Goal: Task Accomplishment & Management: Manage account settings

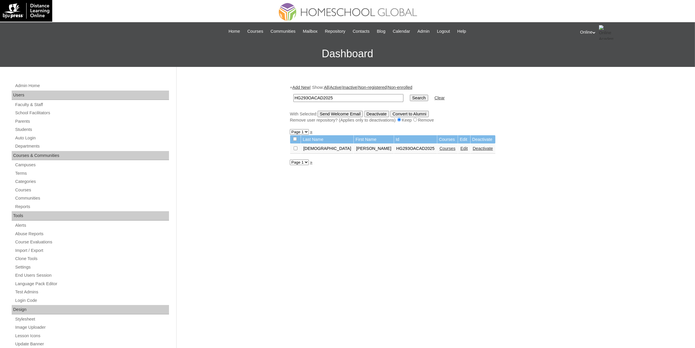
click at [359, 99] on input "HG293OACAD2025" at bounding box center [348, 98] width 110 height 8
paste input "88"
type input "HG288OACAD2025"
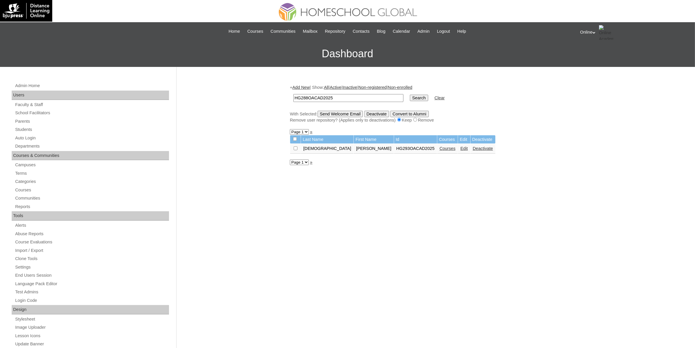
click at [410, 98] on input "Search" at bounding box center [419, 98] width 18 height 6
click at [427, 148] on link "Courses" at bounding box center [435, 148] width 16 height 5
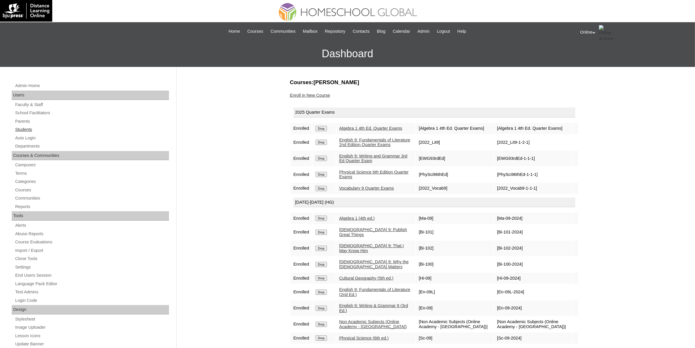
click at [22, 126] on link "Students" at bounding box center [92, 129] width 154 height 7
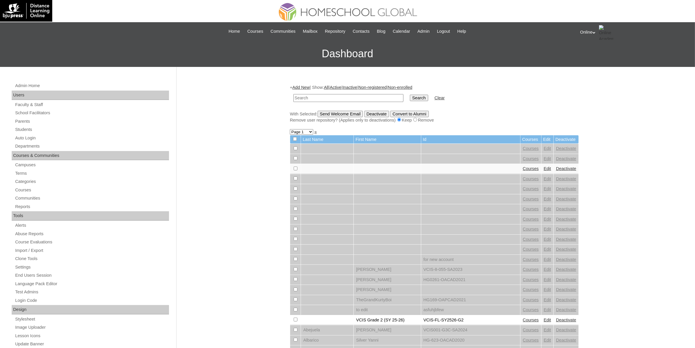
click at [323, 100] on input "text" at bounding box center [348, 98] width 110 height 8
click at [352, 97] on input "text" at bounding box center [348, 98] width 110 height 8
click at [315, 95] on input "text" at bounding box center [348, 98] width 110 height 8
paste input "HG197OACAD2025"
type input "HG197OACAD2025"
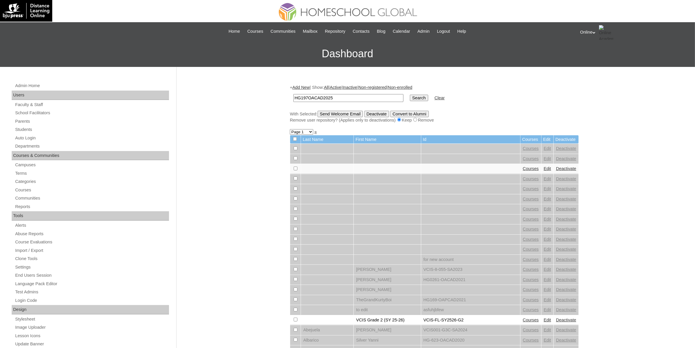
click at [410, 98] on input "Search" at bounding box center [419, 98] width 18 height 6
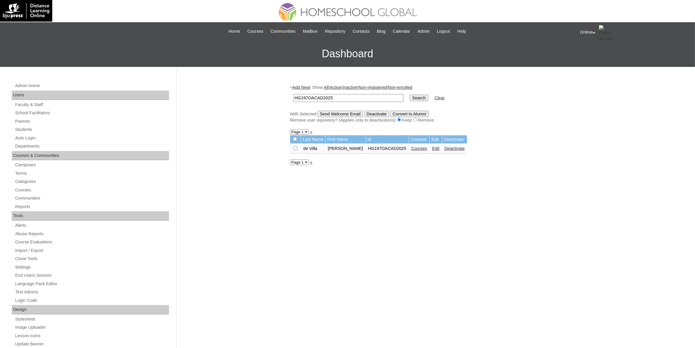
click at [411, 147] on link "Courses" at bounding box center [419, 148] width 16 height 5
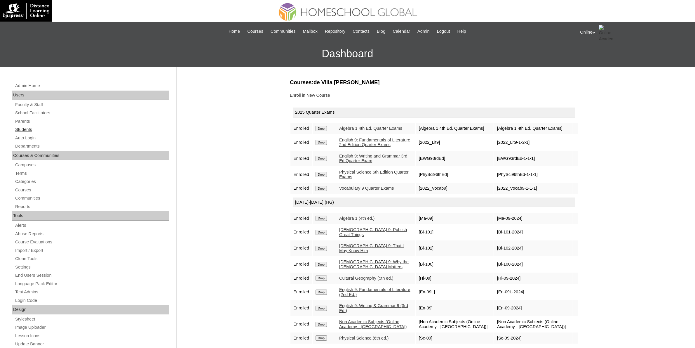
click at [28, 129] on link "Students" at bounding box center [92, 129] width 154 height 7
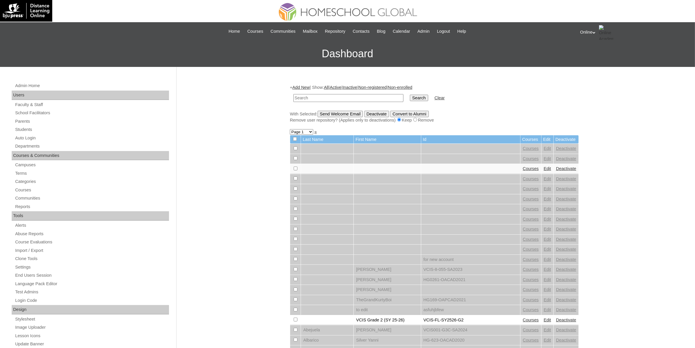
click at [364, 98] on input "text" at bounding box center [348, 98] width 110 height 8
paste input "HG244OACAD2025"
type input "HG244OACAD2025"
click at [410, 98] on input "Search" at bounding box center [419, 98] width 18 height 6
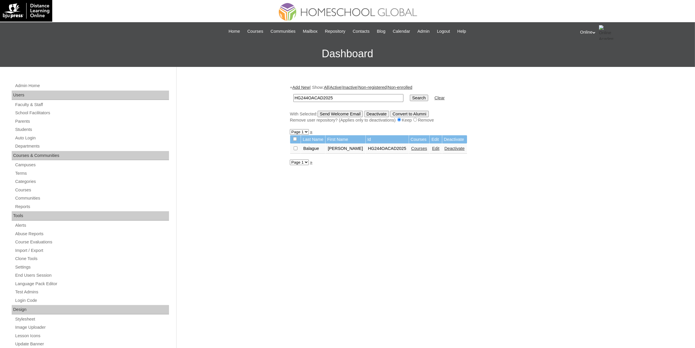
click at [411, 146] on link "Courses" at bounding box center [419, 148] width 16 height 5
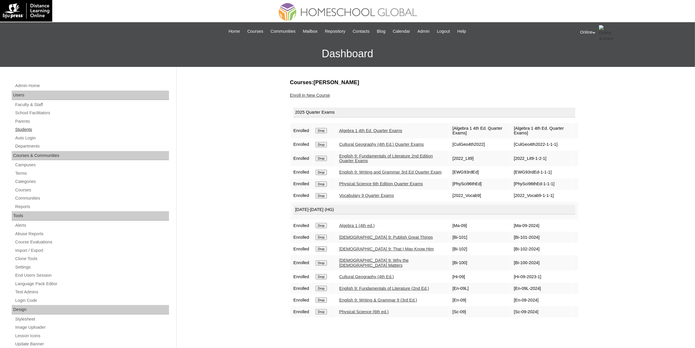
click at [42, 127] on link "Students" at bounding box center [92, 129] width 154 height 7
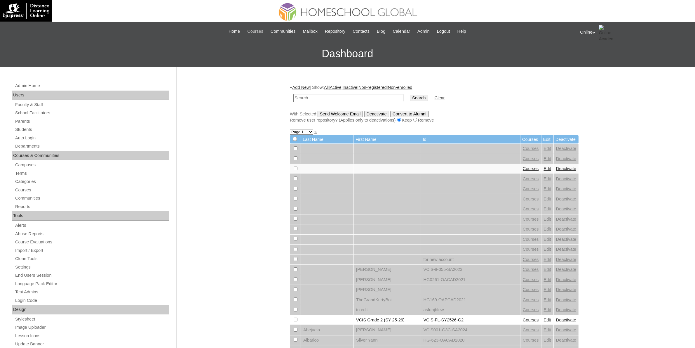
click at [253, 32] on span "Courses" at bounding box center [255, 31] width 16 height 7
